Goal: Information Seeking & Learning: Find specific page/section

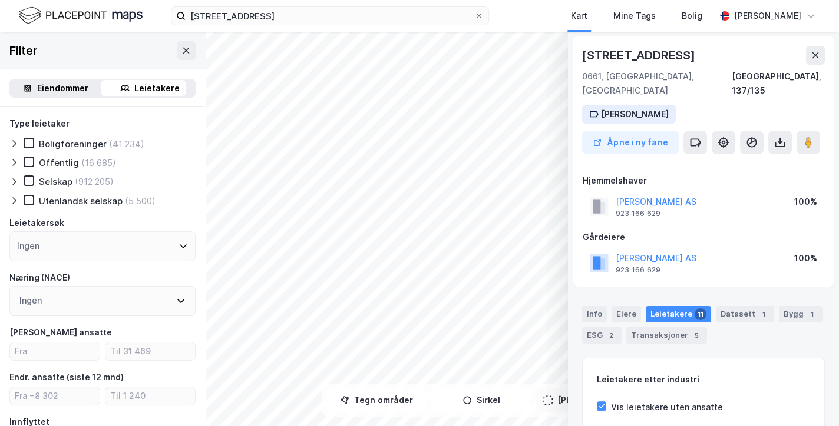
scroll to position [257, 0]
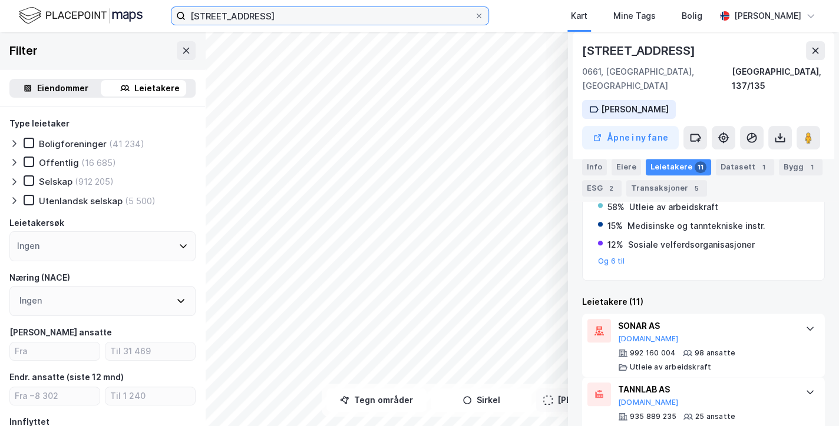
click at [309, 16] on input "[STREET_ADDRESS]" at bounding box center [330, 16] width 289 height 18
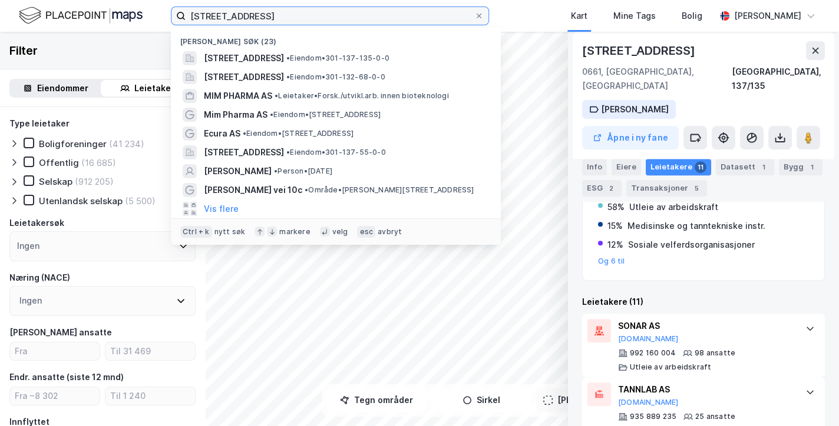
drag, startPoint x: 309, startPoint y: 16, endPoint x: 97, endPoint y: 23, distance: 211.5
click at [97, 23] on div "østensjøveien 18 Nylige søk (23) [STREET_ADDRESS] • Eiendom • 301-137-135-0-0 […" at bounding box center [419, 16] width 839 height 32
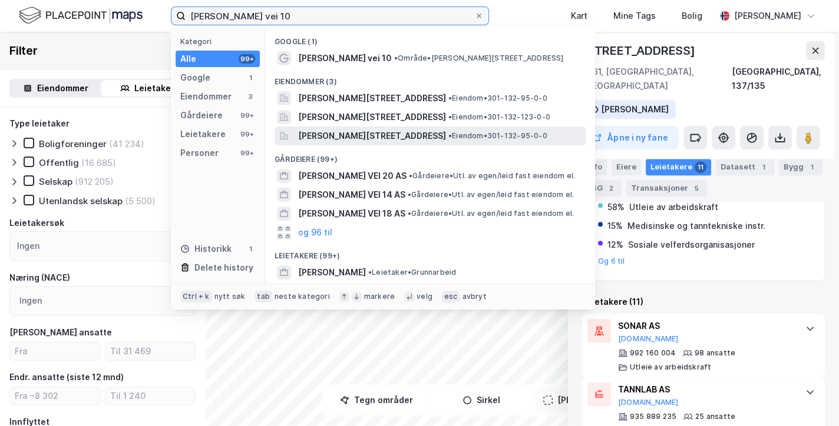
type input "[PERSON_NAME] vei 10"
click at [487, 133] on span "• Eiendom • 301-132-95-0-0" at bounding box center [497, 135] width 99 height 9
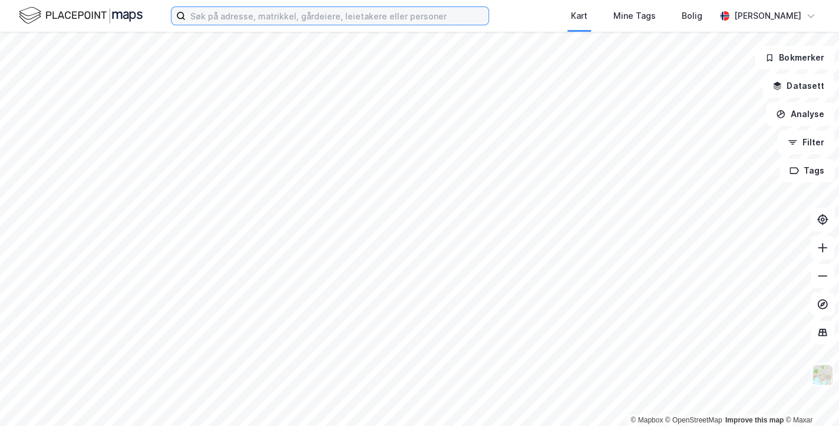
click at [386, 14] on input at bounding box center [337, 16] width 303 height 18
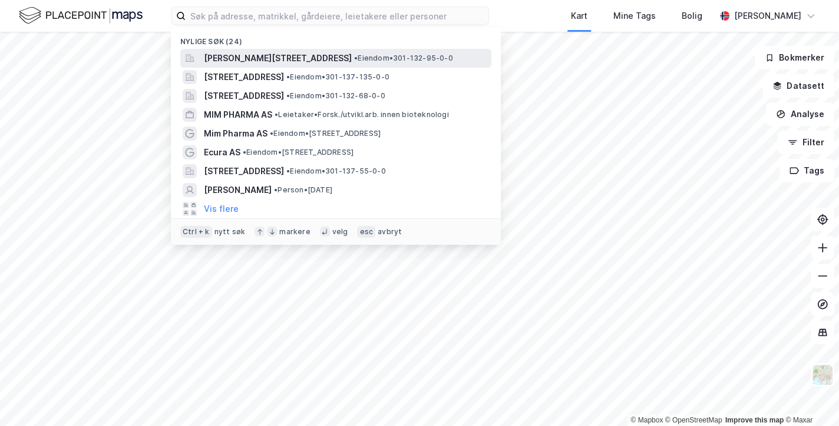
click at [319, 56] on span "[PERSON_NAME][STREET_ADDRESS]" at bounding box center [278, 58] width 148 height 14
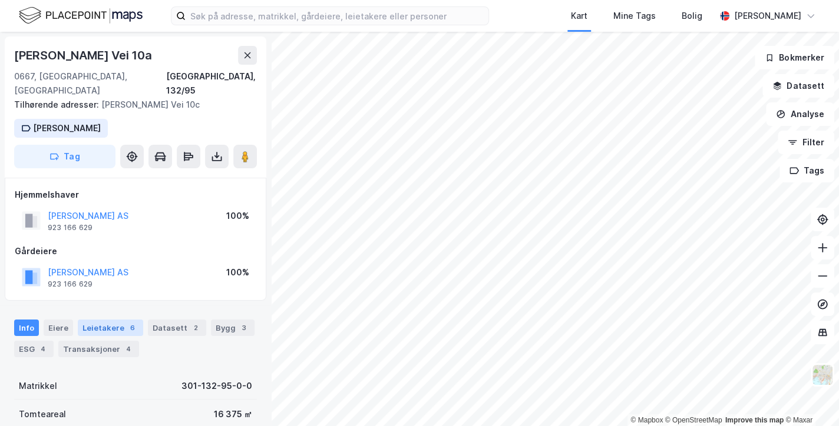
click at [111, 320] on div "Leietakere 6" at bounding box center [110, 328] width 65 height 16
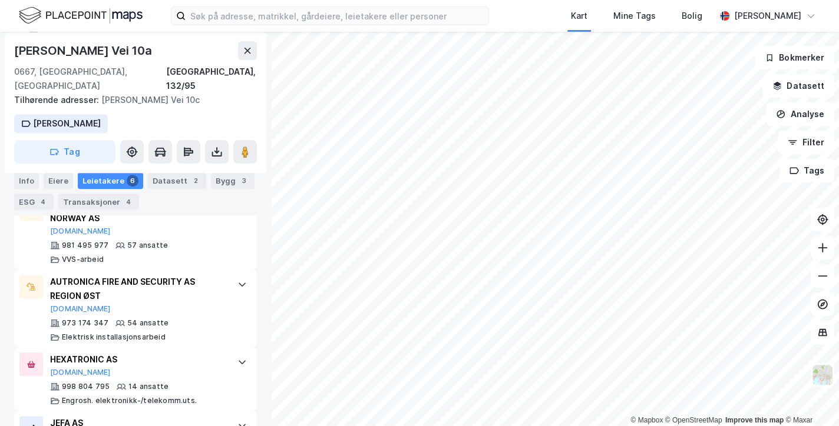
scroll to position [391, 0]
